Goal: Task Accomplishment & Management: Use online tool/utility

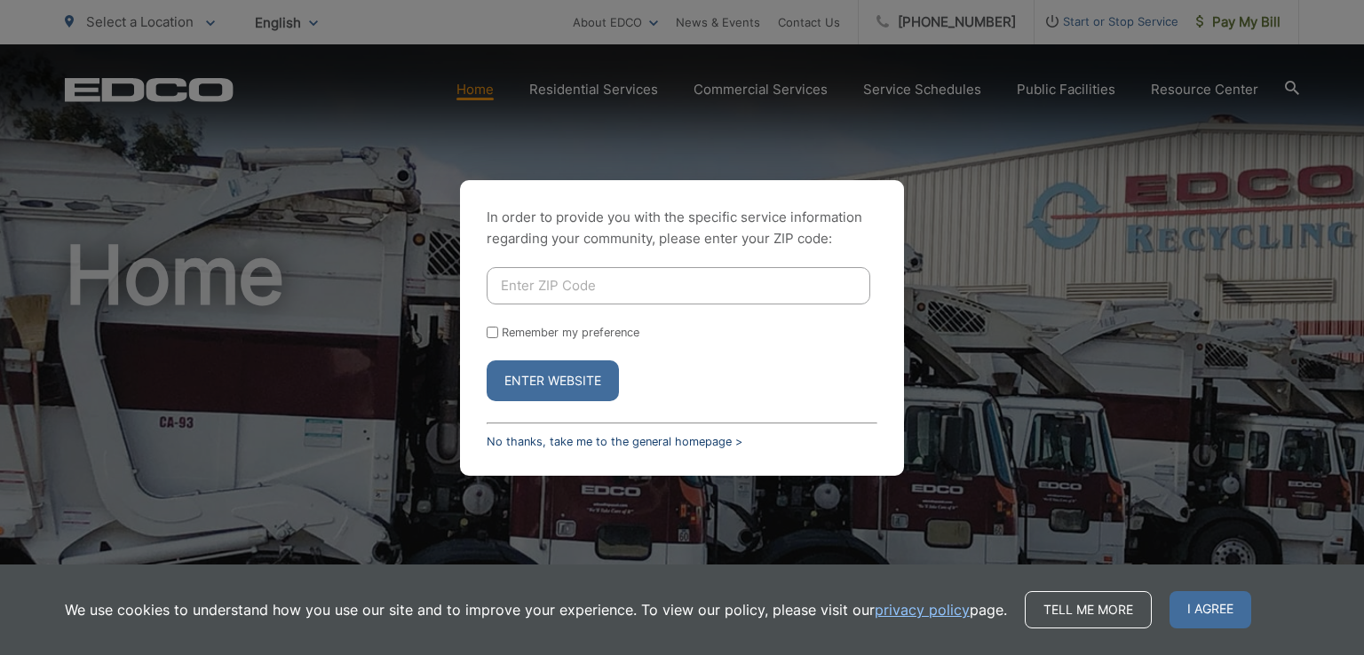
click at [518, 439] on link "No thanks, take me to the general homepage >" at bounding box center [614, 441] width 256 height 13
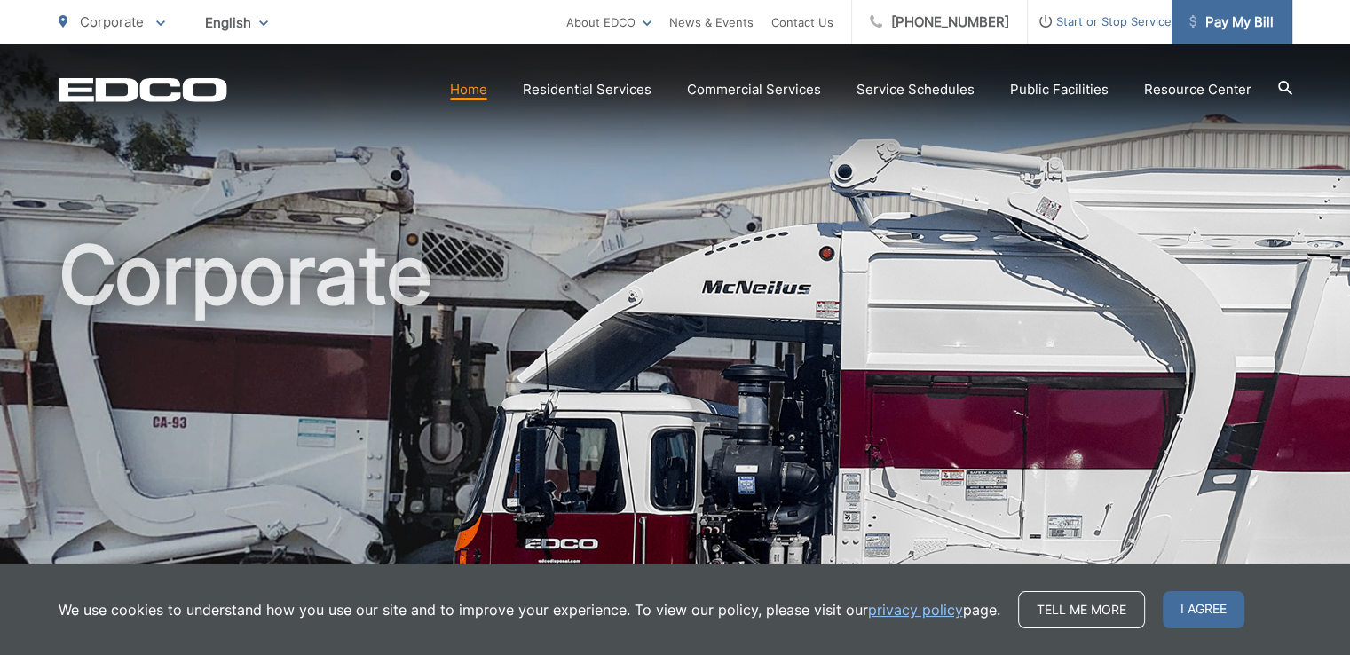
click at [1225, 23] on span "Pay My Bill" at bounding box center [1232, 22] width 84 height 21
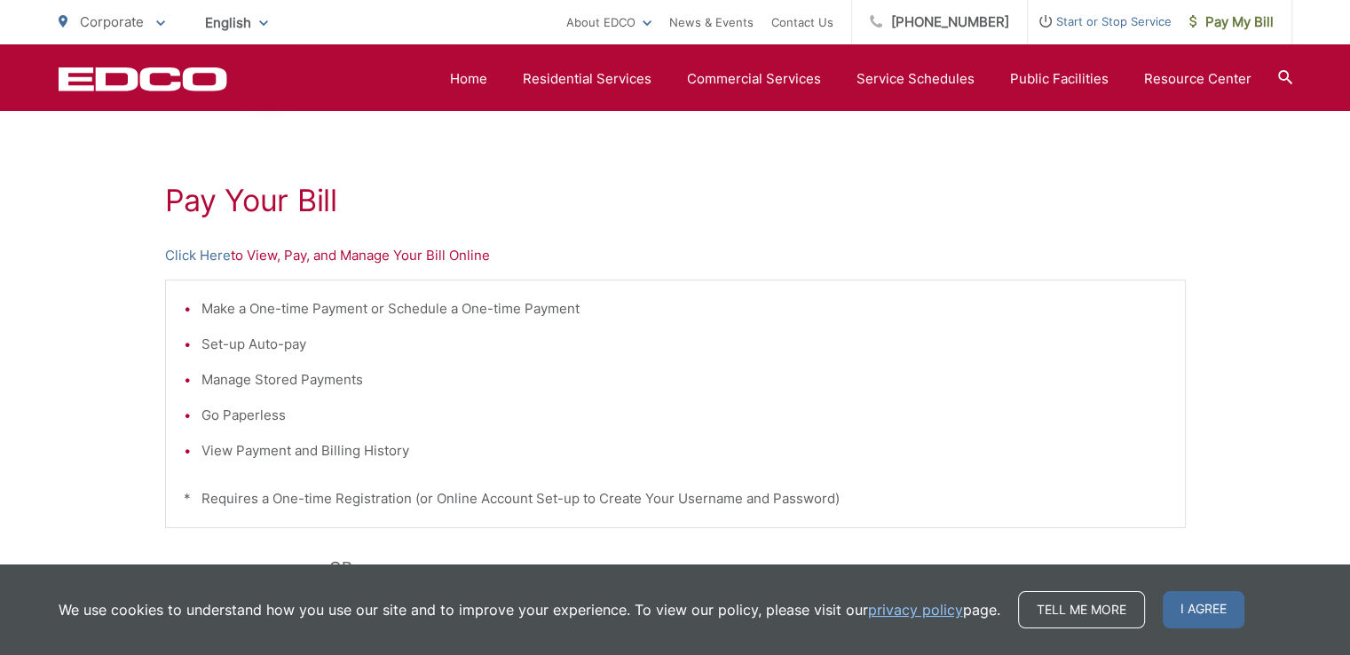
scroll to position [252, 0]
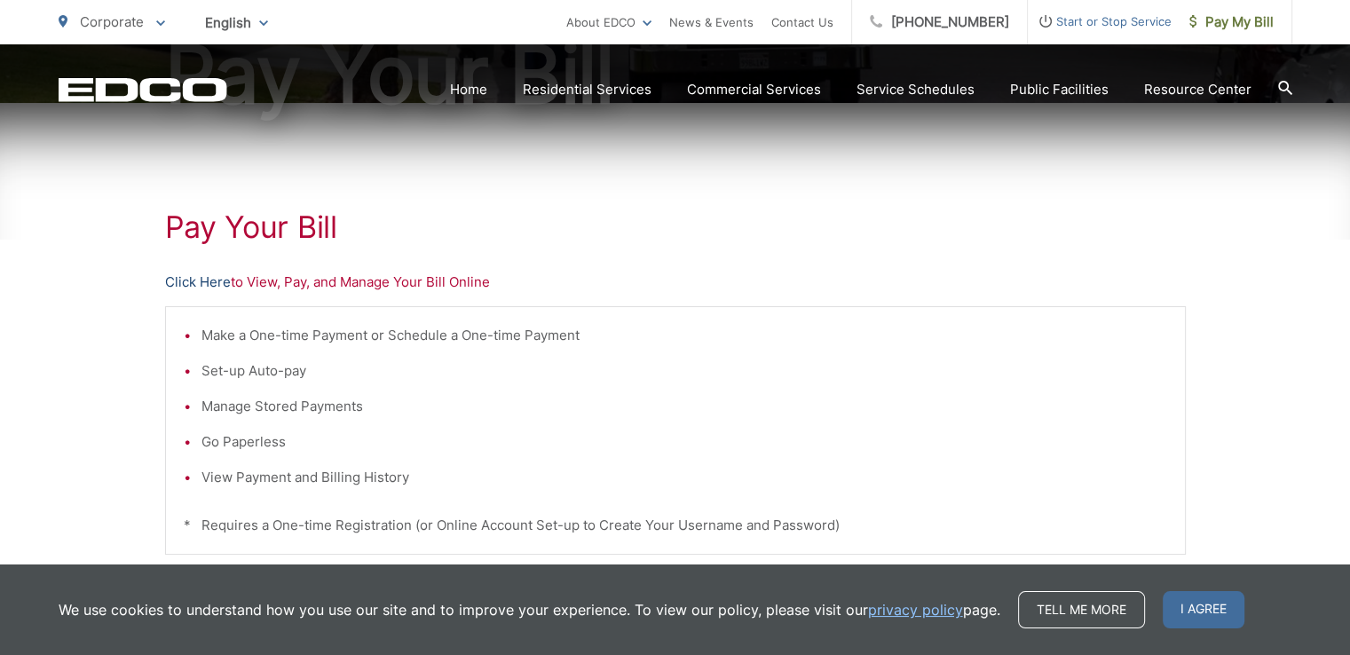
click at [220, 281] on link "Click Here" at bounding box center [198, 282] width 66 height 21
